Goal: Information Seeking & Learning: Learn about a topic

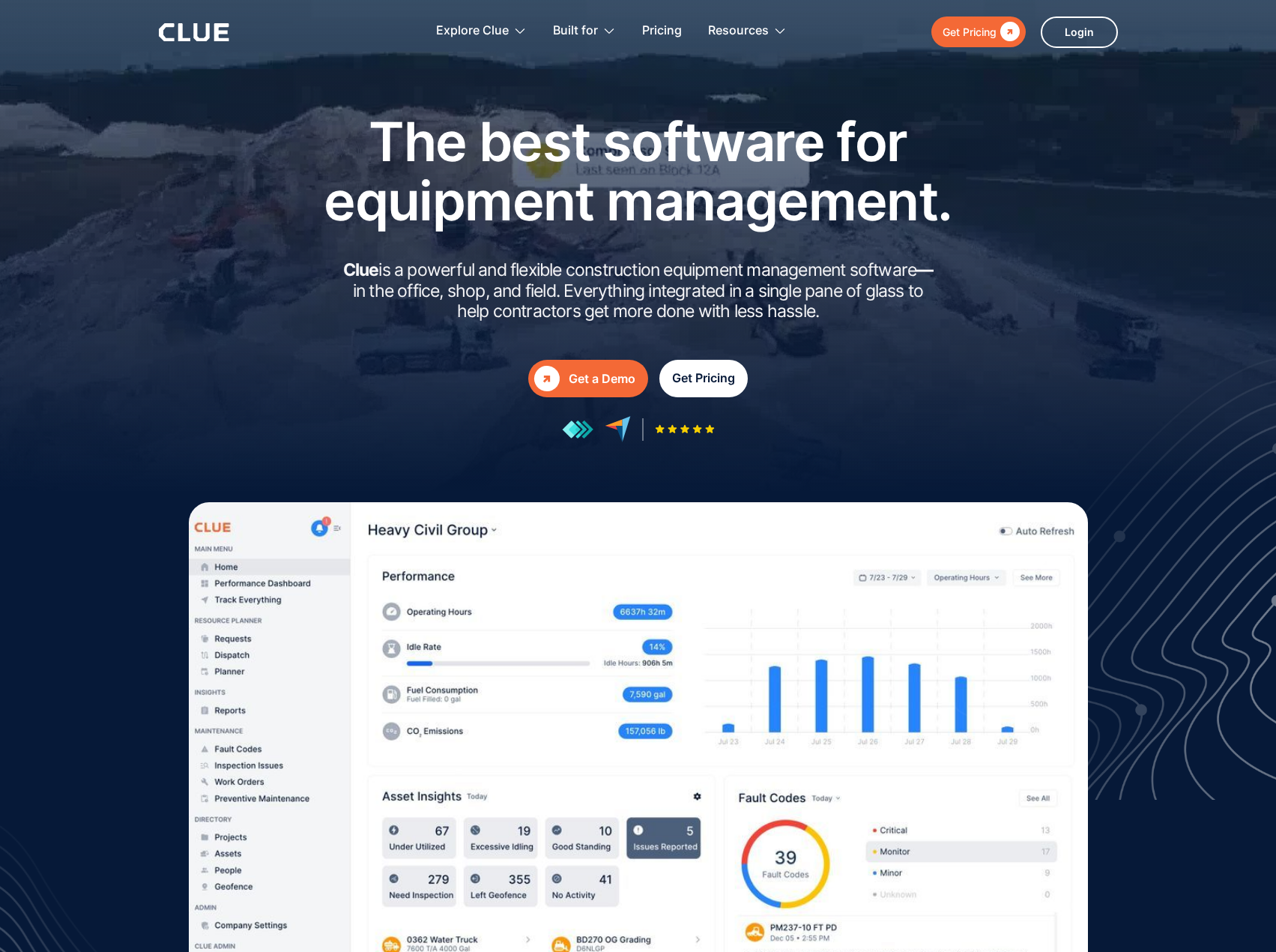
click at [691, 391] on link "Get Pricing" at bounding box center [703, 378] width 89 height 38
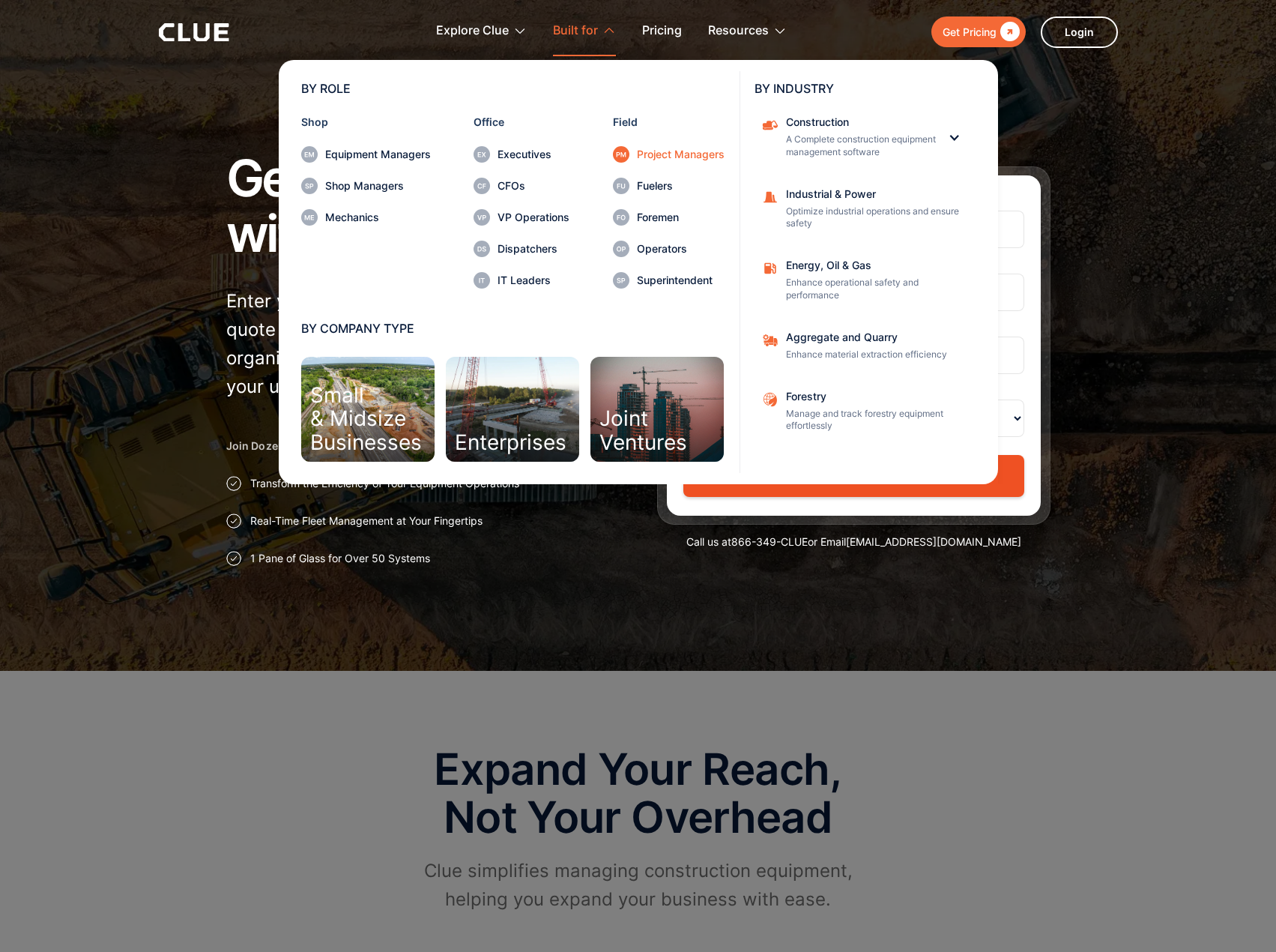
click at [645, 156] on div "Project Managers" at bounding box center [681, 154] width 88 height 11
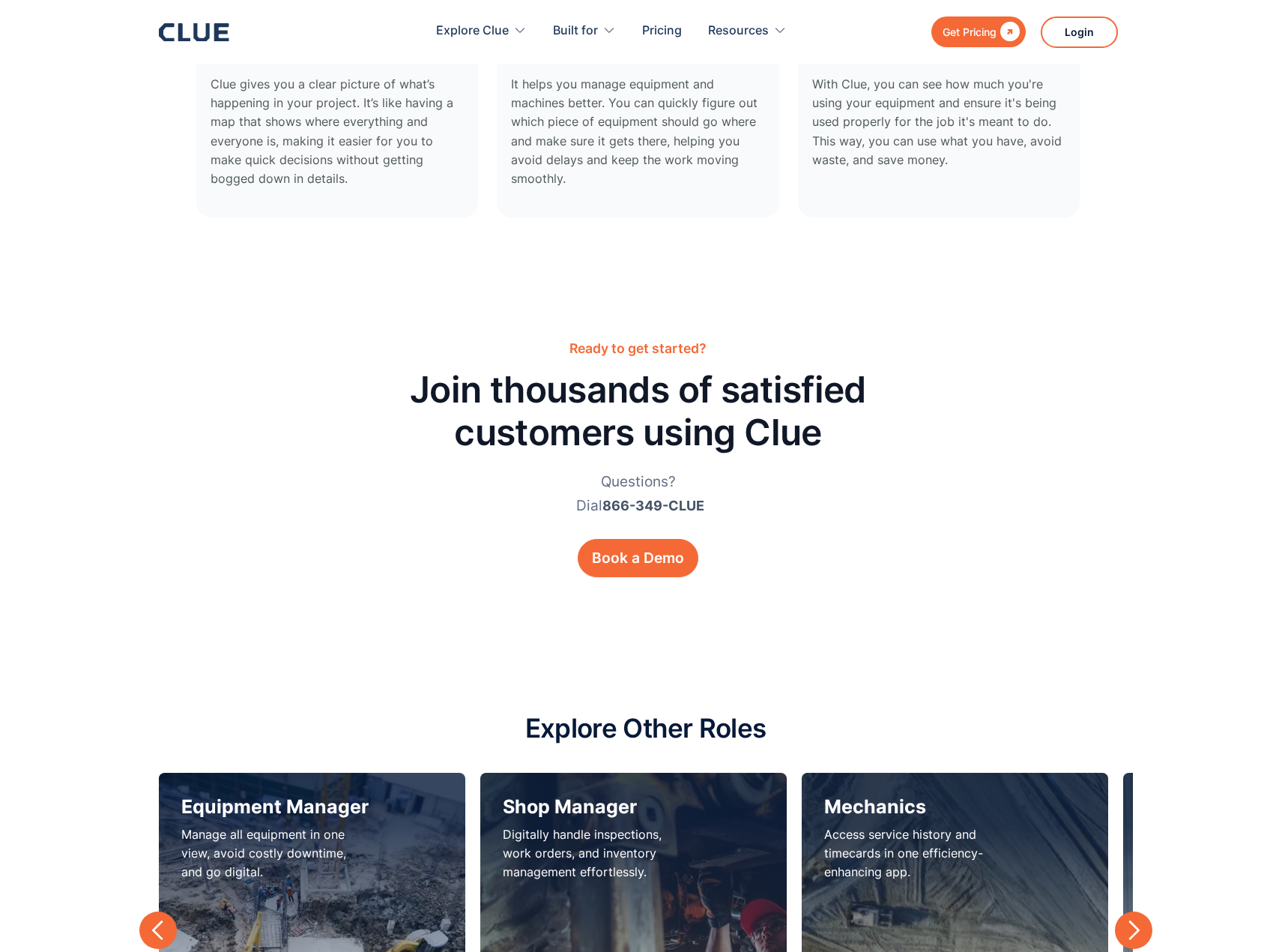
scroll to position [4422, 0]
